Goal: Use online tool/utility: Utilize a website feature to perform a specific function

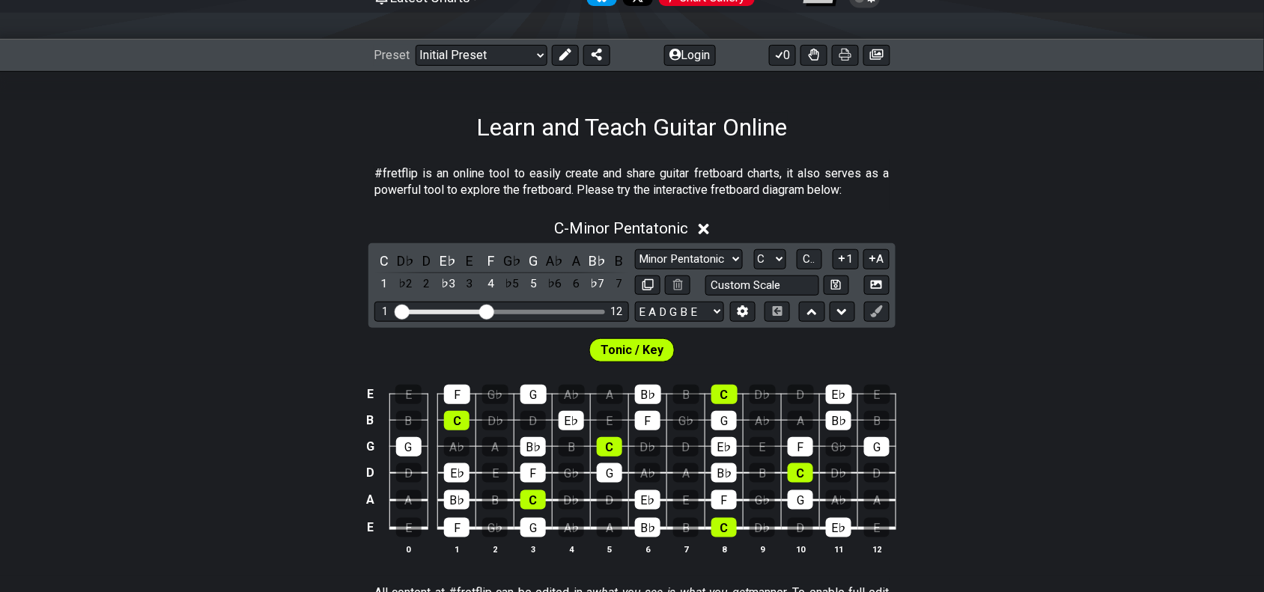
scroll to position [187, 0]
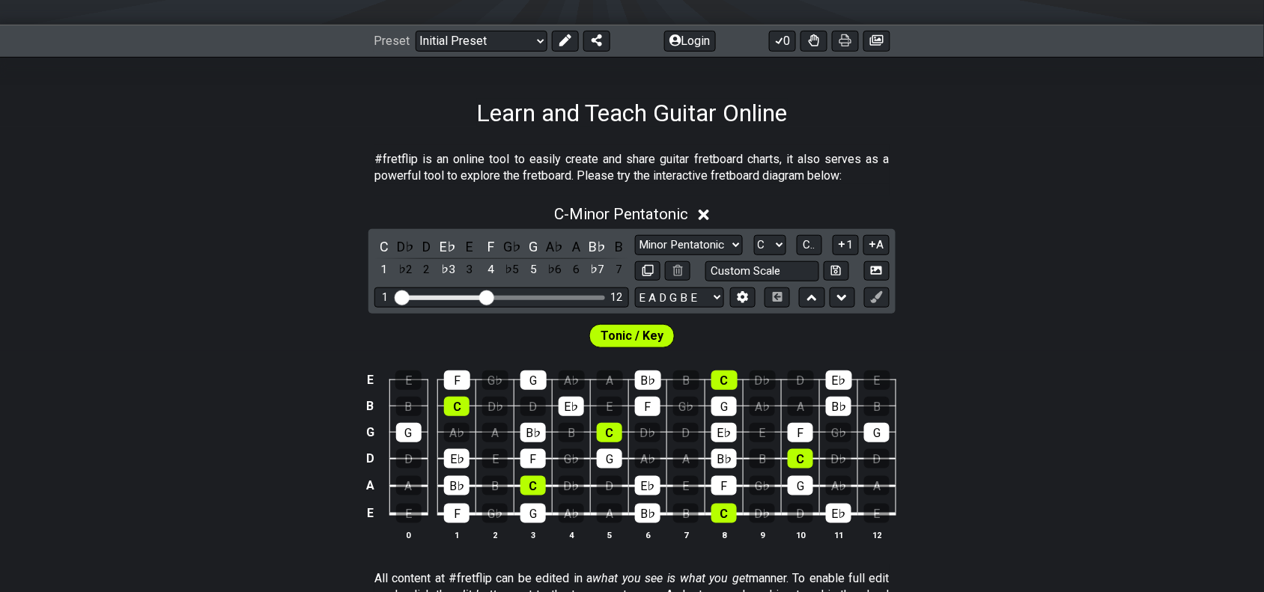
click at [676, 255] on div "Minor Pentatonic Click to edit Minor Pentatonic Major Pentatonic Minor Blues Ma…" at bounding box center [762, 258] width 255 height 46
click at [758, 249] on select "A♭ A A♯ B♭ B C C♯ D♭ D D♯ E♭ E F F♯ G♭ G G♯" at bounding box center [770, 245] width 32 height 20
select select "Ab"
click at [754, 235] on select "A♭ A A♯ B♭ B C C♯ D♭ D D♯ E♭ E F F♯ G♭ G G♯" at bounding box center [770, 245] width 32 height 20
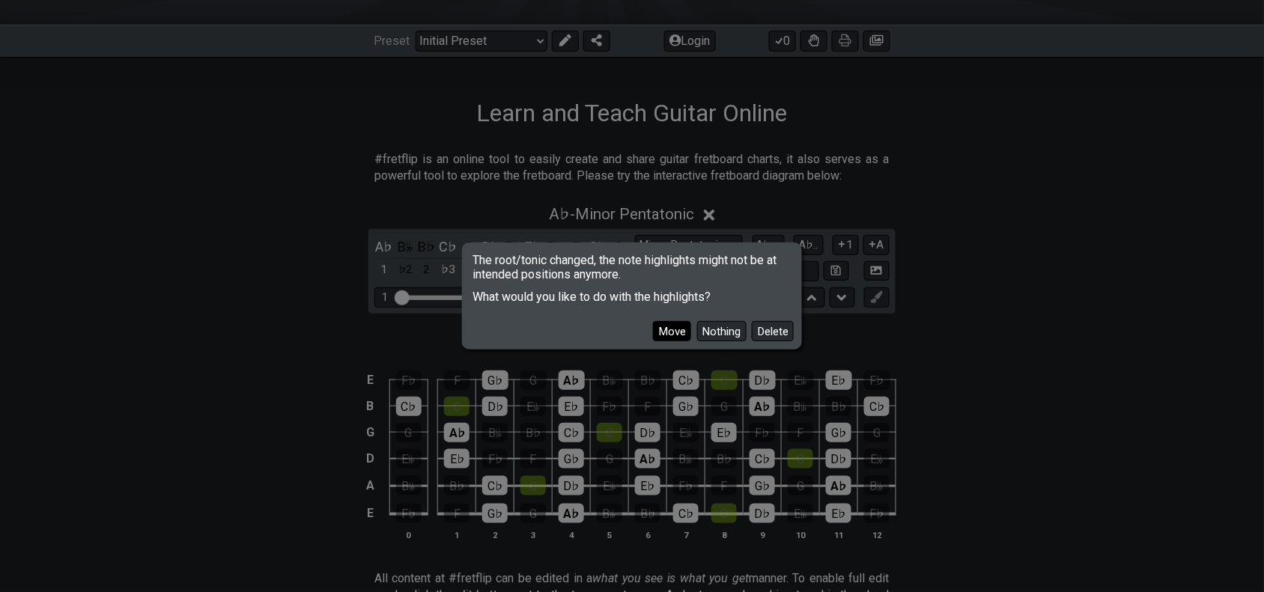
click at [668, 332] on button "Move" at bounding box center [672, 331] width 38 height 20
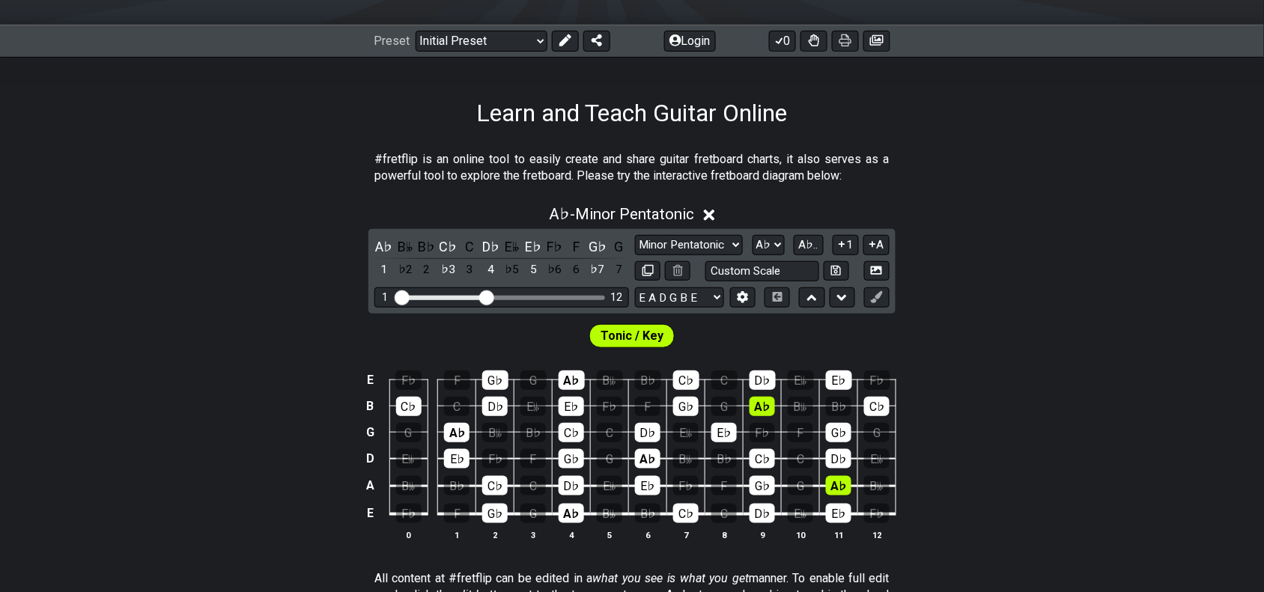
drag, startPoint x: 723, startPoint y: 218, endPoint x: 712, endPoint y: 240, distance: 25.1
click at [720, 222] on div "A♭ - Minor Pentatonic" at bounding box center [632, 210] width 1264 height 28
click at [712, 314] on div "Tonic / Key" at bounding box center [632, 332] width 1264 height 37
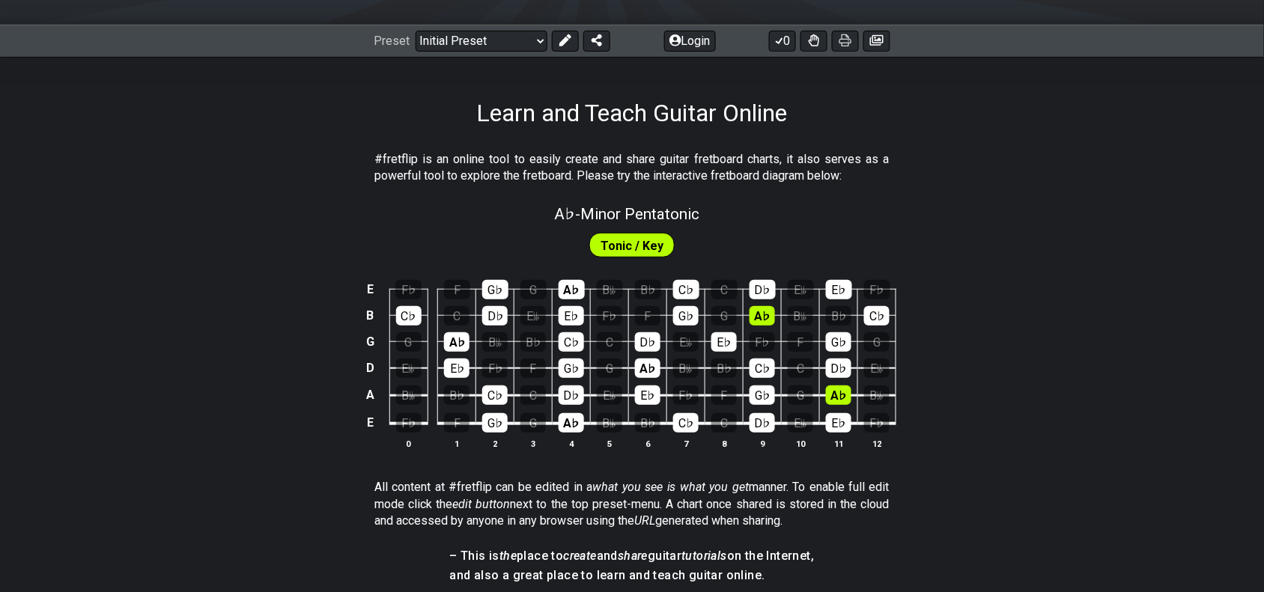
click at [671, 240] on div "Tonic / Key" at bounding box center [632, 245] width 86 height 24
click at [680, 222] on span "A♭ - Minor Pentatonic" at bounding box center [627, 214] width 145 height 18
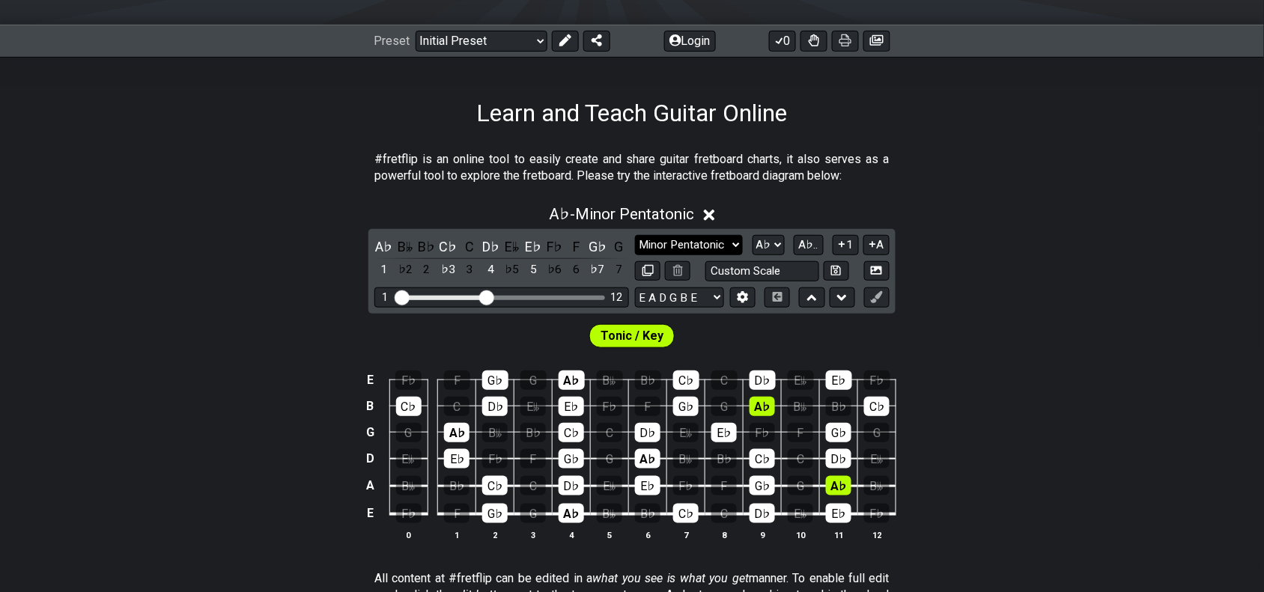
click at [710, 247] on select "Minor Pentatonic Click to edit Minor Pentatonic Major Pentatonic Minor Blues Ma…" at bounding box center [689, 245] width 108 height 20
select select "Minor / Aeolian"
click at [635, 235] on select "Minor Pentatonic Click to edit Minor Pentatonic Major Pentatonic Minor Blues Ma…" at bounding box center [689, 245] width 108 height 20
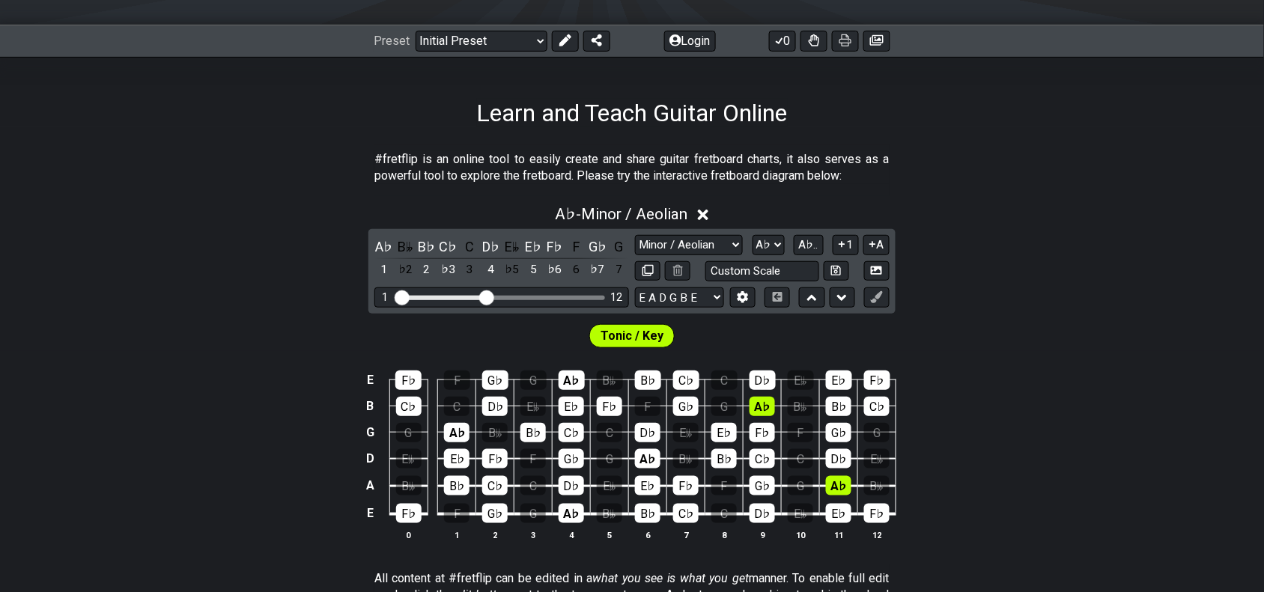
drag, startPoint x: 577, startPoint y: 421, endPoint x: 520, endPoint y: 446, distance: 62.3
click at [524, 443] on tbody "E F♭ F G♭ G A♭ B𝄫 B♭ C♭ C D♭ E𝄫 E♭ F♭ B C♭ C D♭ E𝄫 E♭ F♭ F G♭ G A♭ B𝄫 B♭ C♭ G G…" at bounding box center [629, 442] width 535 height 176
click at [769, 356] on td "D♭" at bounding box center [762, 367] width 38 height 26
click at [705, 305] on select "E A D G B E E A D G B E E A D G B E B E A D F♯ B A D G C E A D A D G B E E♭ A♭ …" at bounding box center [679, 297] width 89 height 20
select select "C G C F A D"
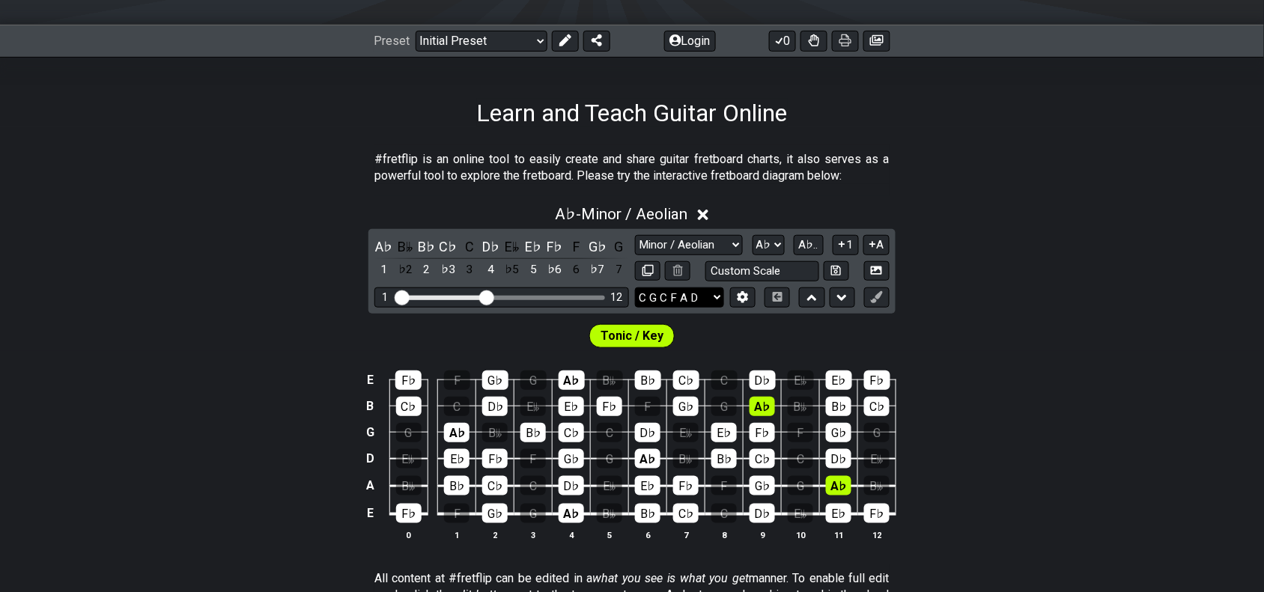
click at [635, 287] on select "E A D G B E E A D G B E E A D G B E B E A D F♯ B A D G C E A D A D G B E E♭ A♭ …" at bounding box center [679, 297] width 89 height 20
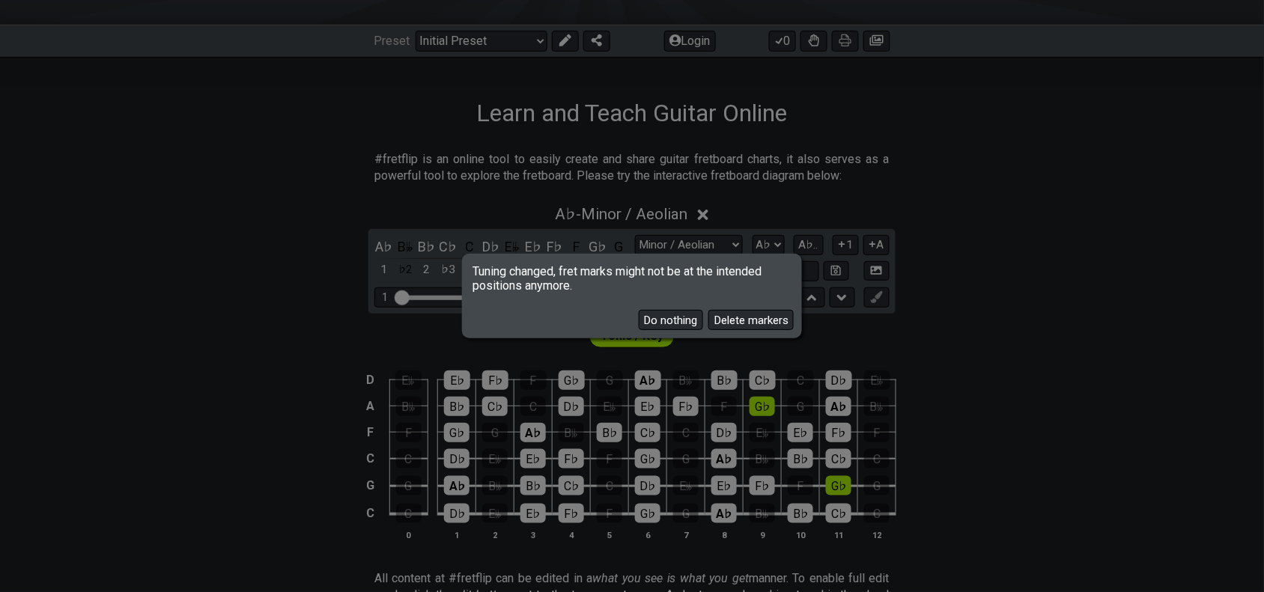
click at [704, 317] on div "Do nothing Delete markers" at bounding box center [631, 314] width 335 height 43
click at [693, 310] on button "Do nothing" at bounding box center [671, 320] width 64 height 20
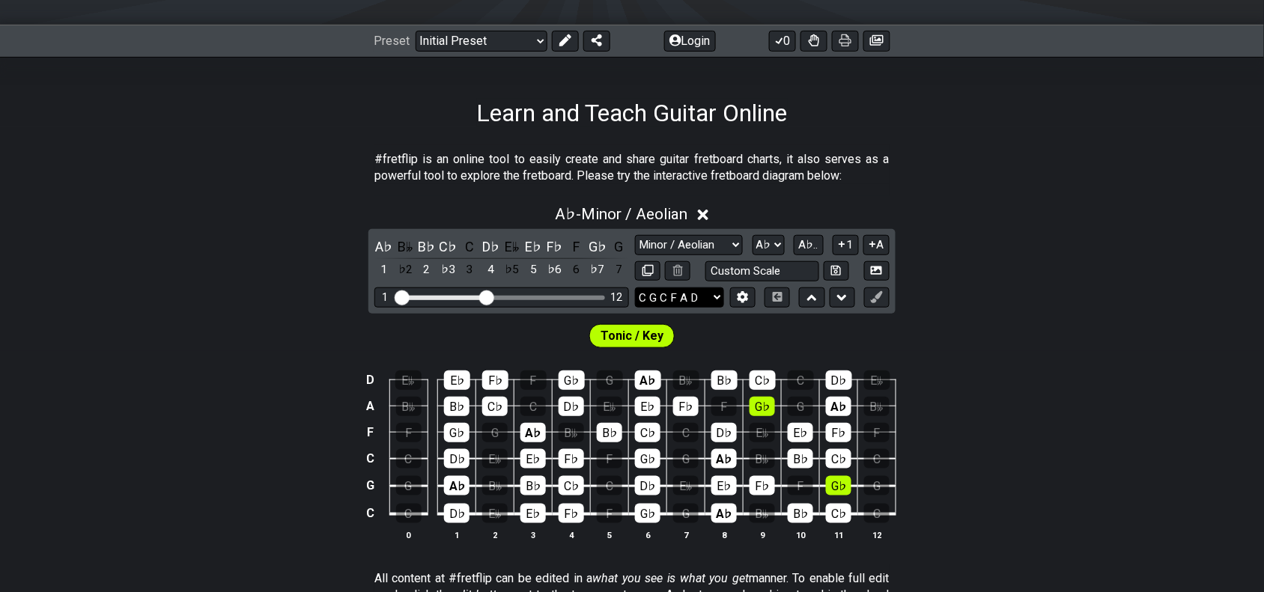
click at [691, 298] on select "E A D G B E E A D G B E E A D G B E B E A D F♯ B A D G C E A D A D G B E E♭ A♭ …" at bounding box center [679, 297] width 89 height 20
click at [1075, 268] on div "A♭ - Minor / Aeolian A♭ B𝄫 B♭ C♭ C D♭ E𝄫 E♭ F♭ F G♭ G 1 ♭2 2 ♭3 3 4 ♭5 5 ♭6 6 ♭…" at bounding box center [632, 378] width 1264 height 365
click at [746, 291] on icon at bounding box center [742, 296] width 11 height 11
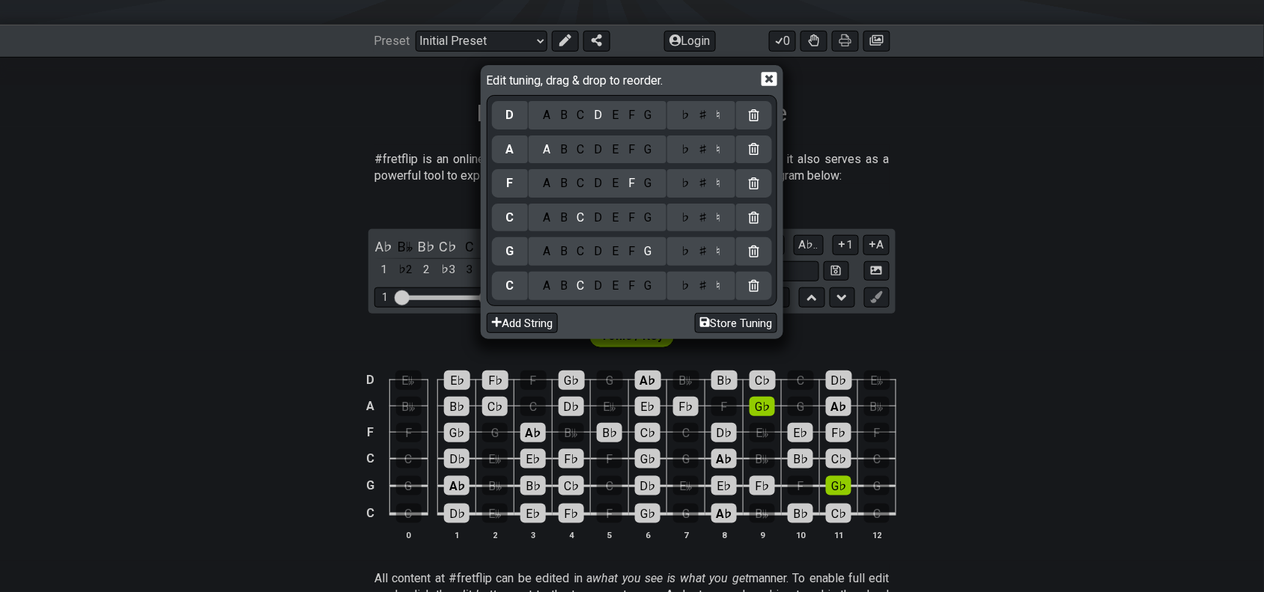
click at [693, 124] on div "♭ ♯ ♮" at bounding box center [701, 115] width 68 height 28
click at [686, 124] on div "♭ ♯ ♮" at bounding box center [701, 115] width 68 height 28
click at [697, 118] on div "♯" at bounding box center [703, 115] width 18 height 16
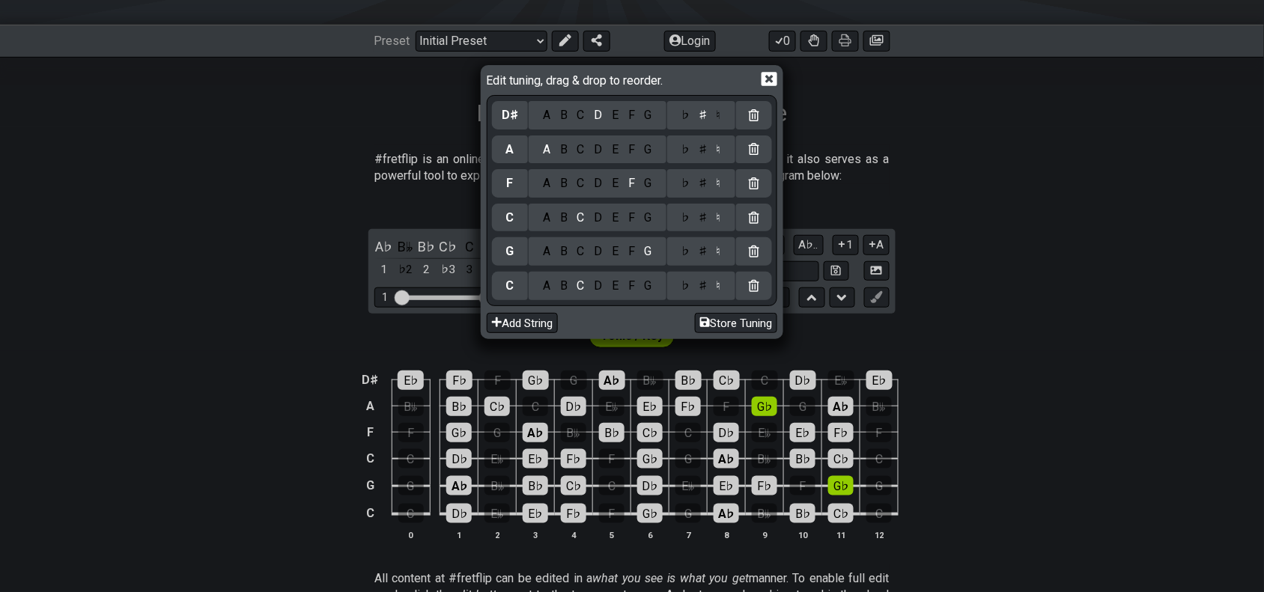
click at [704, 147] on div "♯" at bounding box center [703, 149] width 18 height 16
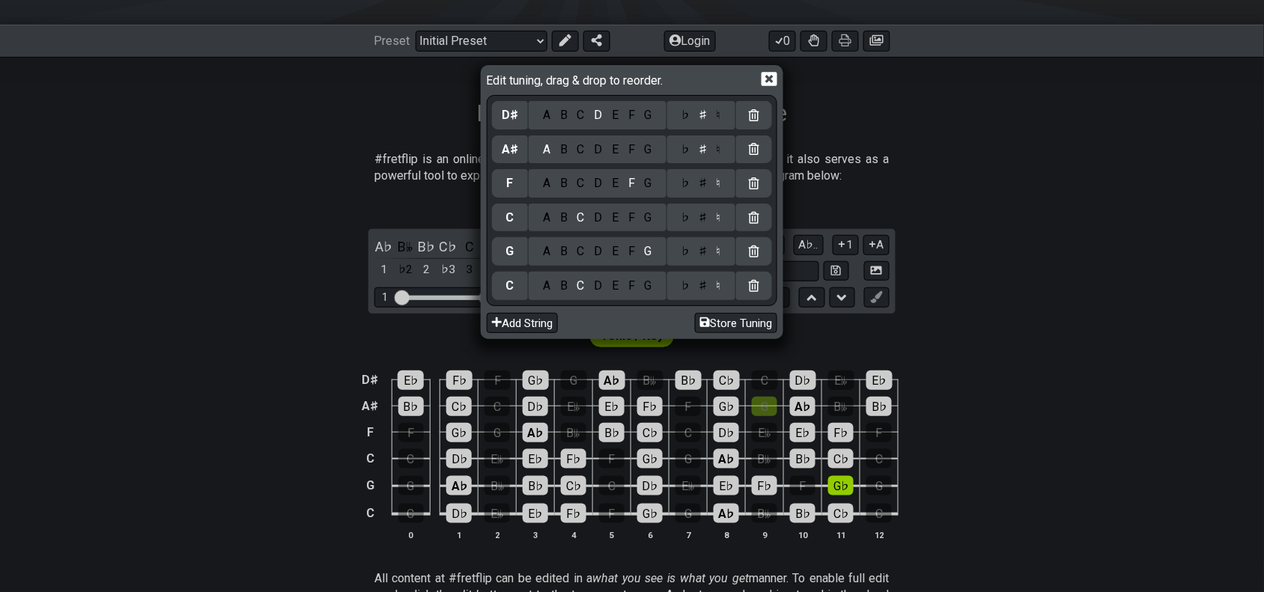
click at [706, 181] on div "♯" at bounding box center [703, 183] width 18 height 16
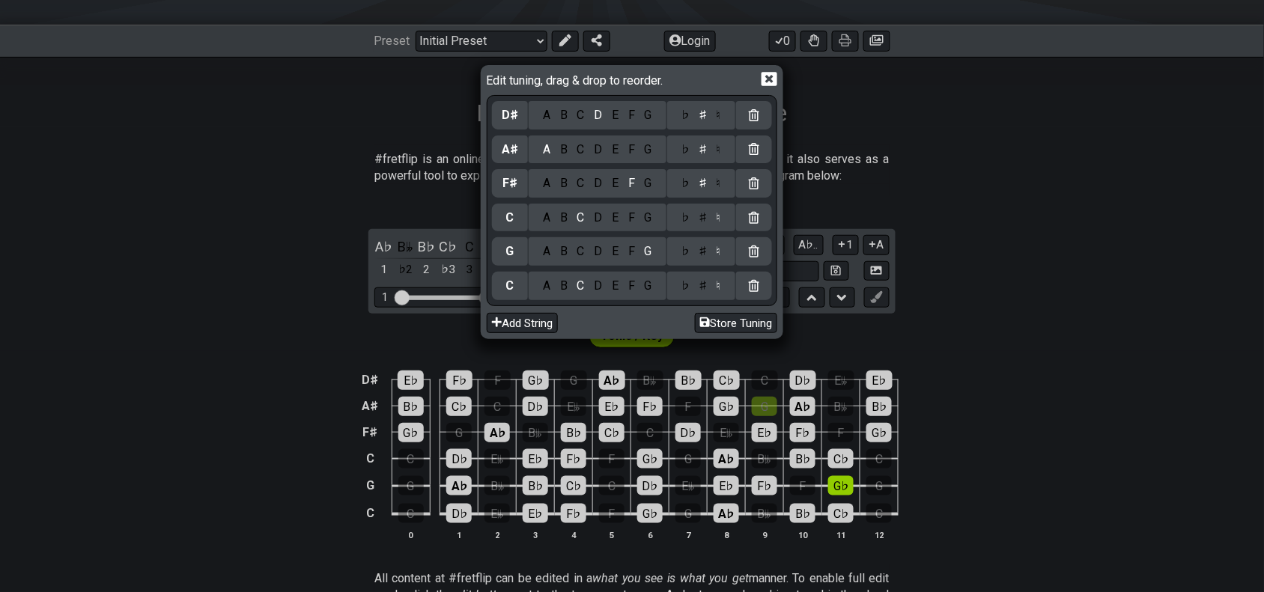
click at [708, 216] on div "♯" at bounding box center [703, 218] width 18 height 16
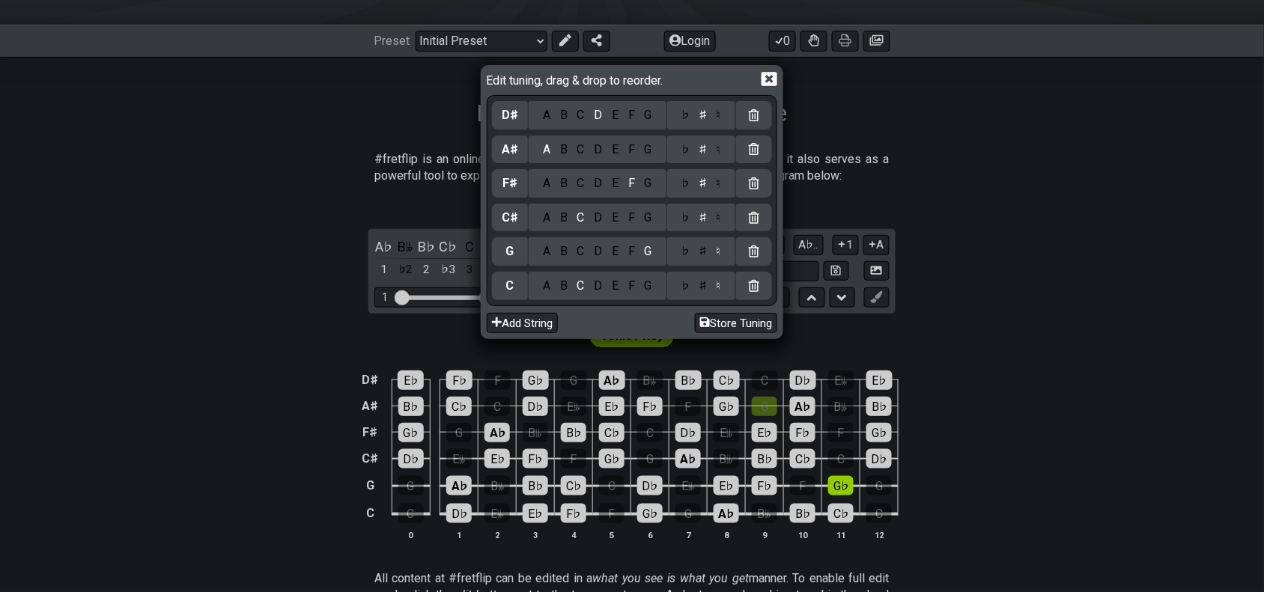
click at [711, 245] on div "♮" at bounding box center [718, 251] width 14 height 16
click at [709, 276] on div "♭ ♯ ♮" at bounding box center [701, 286] width 68 height 28
drag, startPoint x: 706, startPoint y: 259, endPoint x: 707, endPoint y: 289, distance: 30.0
click at [707, 263] on div "D♯ A B C D E F G ♭ ♯ ♮ A♯ A B C D E F G ♭ ♯ ♮ F♯ A B C D E F G ♭ ♯ ♮ C♯ A B C D…" at bounding box center [632, 200] width 280 height 205
click at [706, 290] on div "♯" at bounding box center [703, 286] width 18 height 16
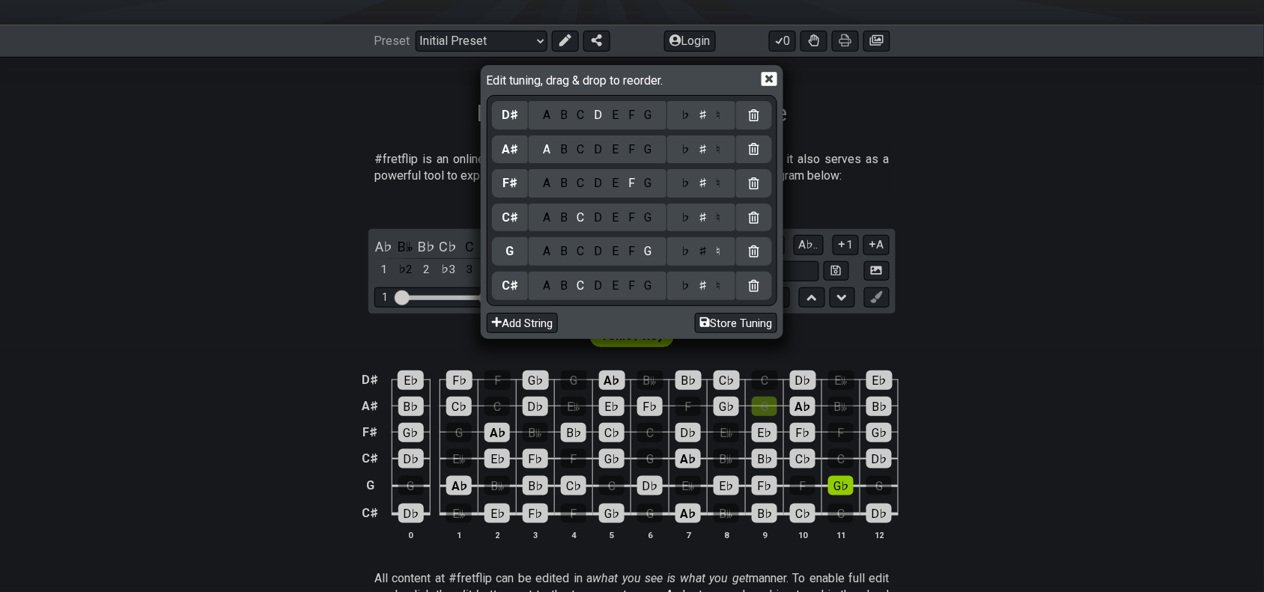
click at [708, 260] on div "♭ ♯ ♮" at bounding box center [701, 251] width 68 height 28
click at [711, 264] on div "♭ ♯ ♮" at bounding box center [701, 251] width 68 height 28
click at [706, 264] on div "♭ ♯ ♮" at bounding box center [701, 251] width 68 height 28
click at [705, 269] on div "C♯ A B C D E F G ♭ ♯ ♮" at bounding box center [632, 286] width 280 height 34
click at [707, 269] on div "C♯ A B C D E F G ♭ ♯ ♮" at bounding box center [632, 286] width 280 height 34
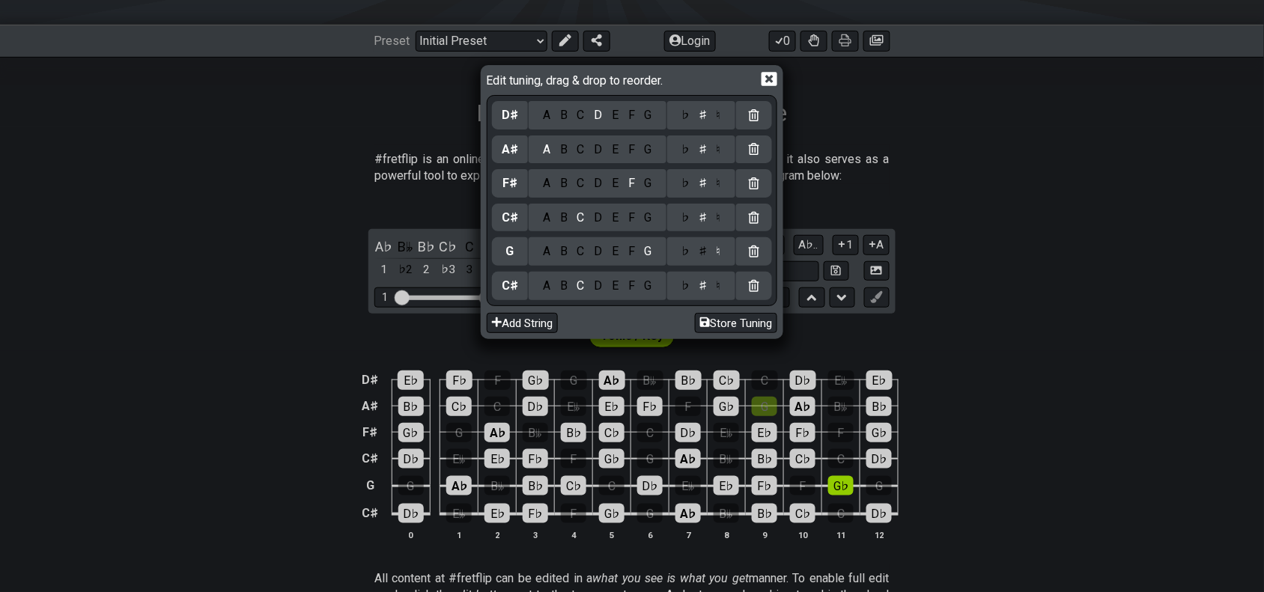
click at [707, 269] on div "C♯ A B C D E F G ♭ ♯ ♮" at bounding box center [632, 286] width 280 height 34
click at [704, 272] on div "♭ ♯ ♮" at bounding box center [701, 286] width 68 height 28
click at [701, 266] on div "G A B C D E F G ♭ ♯ ♮" at bounding box center [632, 251] width 280 height 34
click at [642, 266] on div "G A B C D E F G ♭ ♯ ♮" at bounding box center [632, 251] width 280 height 34
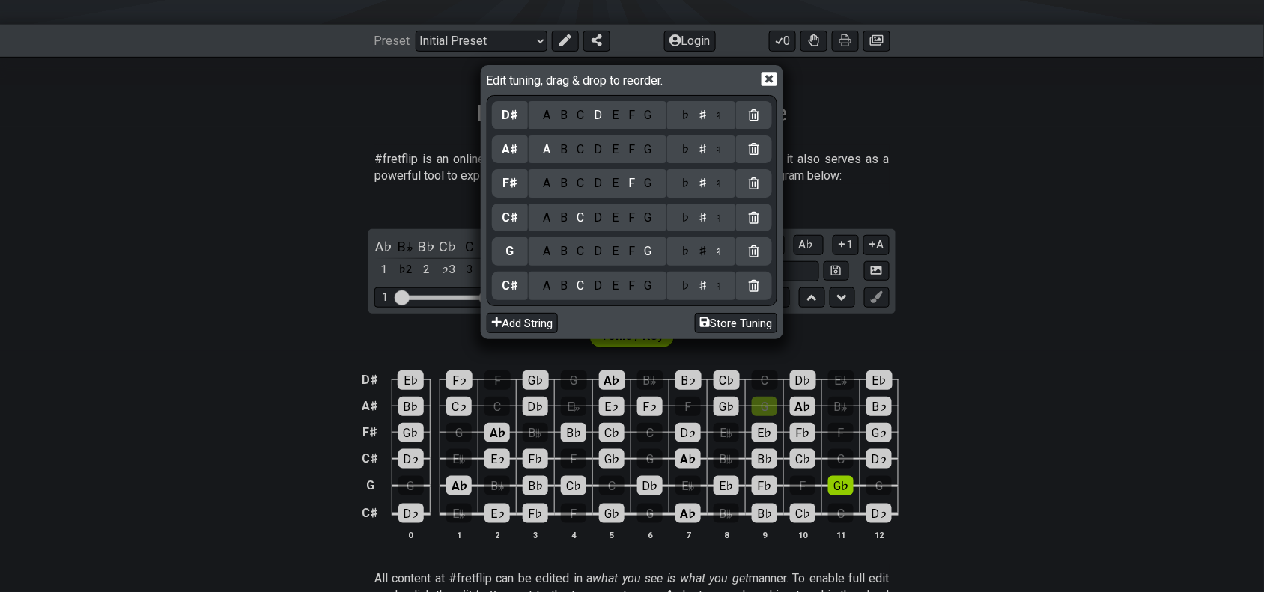
click at [638, 263] on div "A B C D E F G" at bounding box center [598, 251] width 138 height 28
click at [651, 257] on div "G" at bounding box center [647, 251] width 17 height 16
click at [707, 247] on div "♯" at bounding box center [703, 251] width 18 height 16
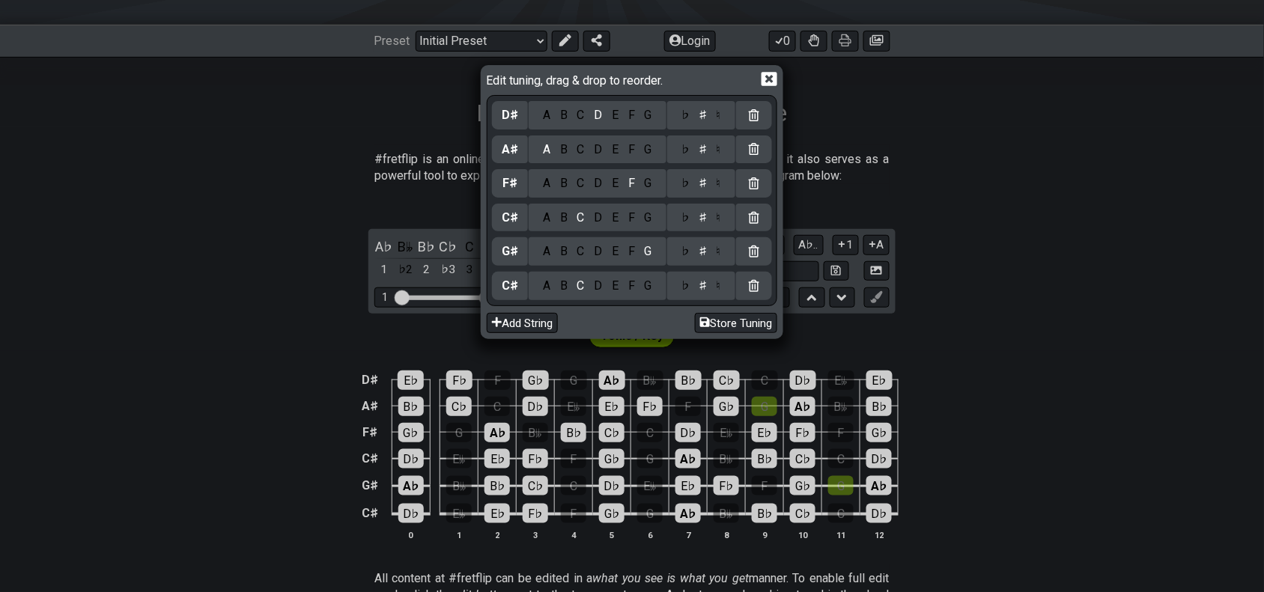
click at [704, 253] on div "♯" at bounding box center [703, 251] width 18 height 16
click at [885, 278] on div "Edit tuning, drag & drop to reorder. D♯ A B C D E F G ♭ ♯ ♮ A♯ A B C D E F G ♭ …" at bounding box center [632, 296] width 1264 height 592
click at [782, 82] on div "Edit tuning, drag & drop to reorder. D♯ A B C D E F G ♭ ♯ ♮ A♯ A B C D E F G ♭ …" at bounding box center [632, 296] width 1264 height 592
click at [768, 83] on icon at bounding box center [769, 80] width 16 height 14
